Goal: Find specific page/section: Find specific page/section

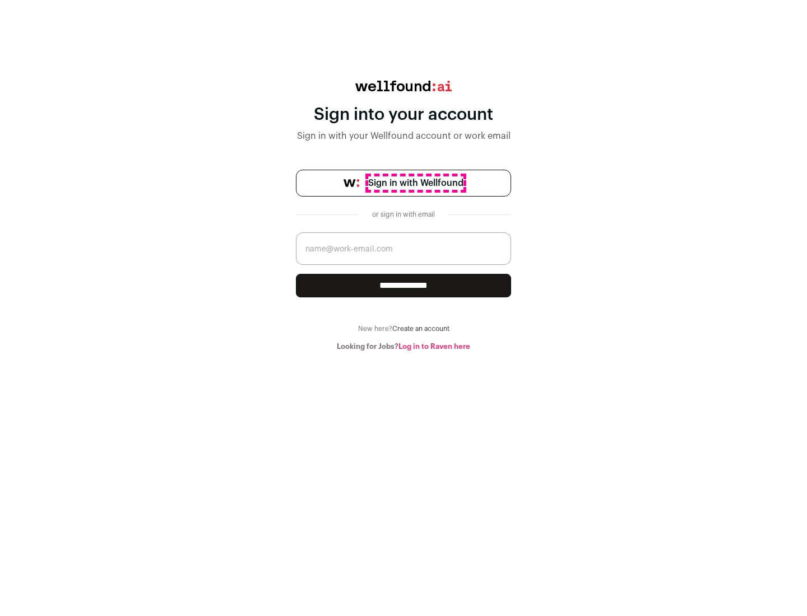
click at [415, 183] on span "Sign in with Wellfound" at bounding box center [415, 183] width 95 height 13
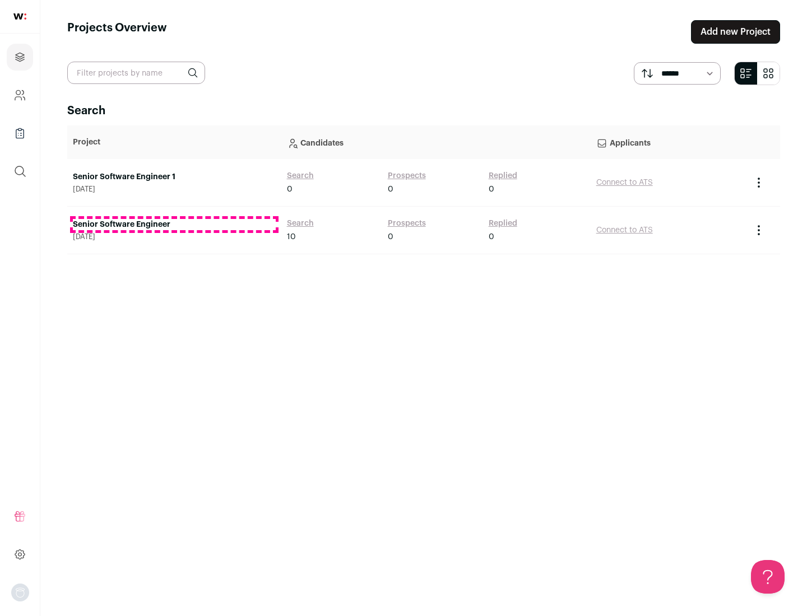
click at [174, 225] on link "Senior Software Engineer" at bounding box center [174, 224] width 203 height 11
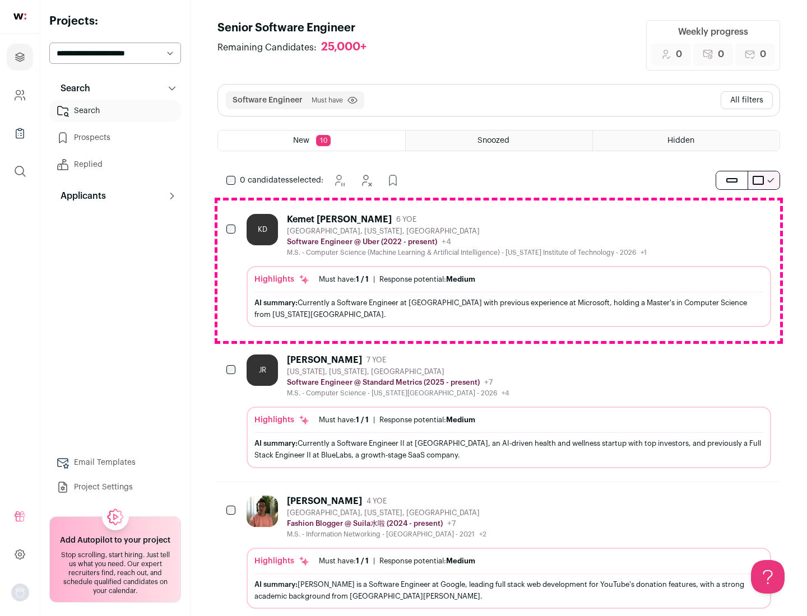
click at [499, 271] on div "Highlights Must have: 1 / 1 How many must haves have been fulfilled? | Response…" at bounding box center [509, 296] width 524 height 61
